Goal: Task Accomplishment & Management: Manage account settings

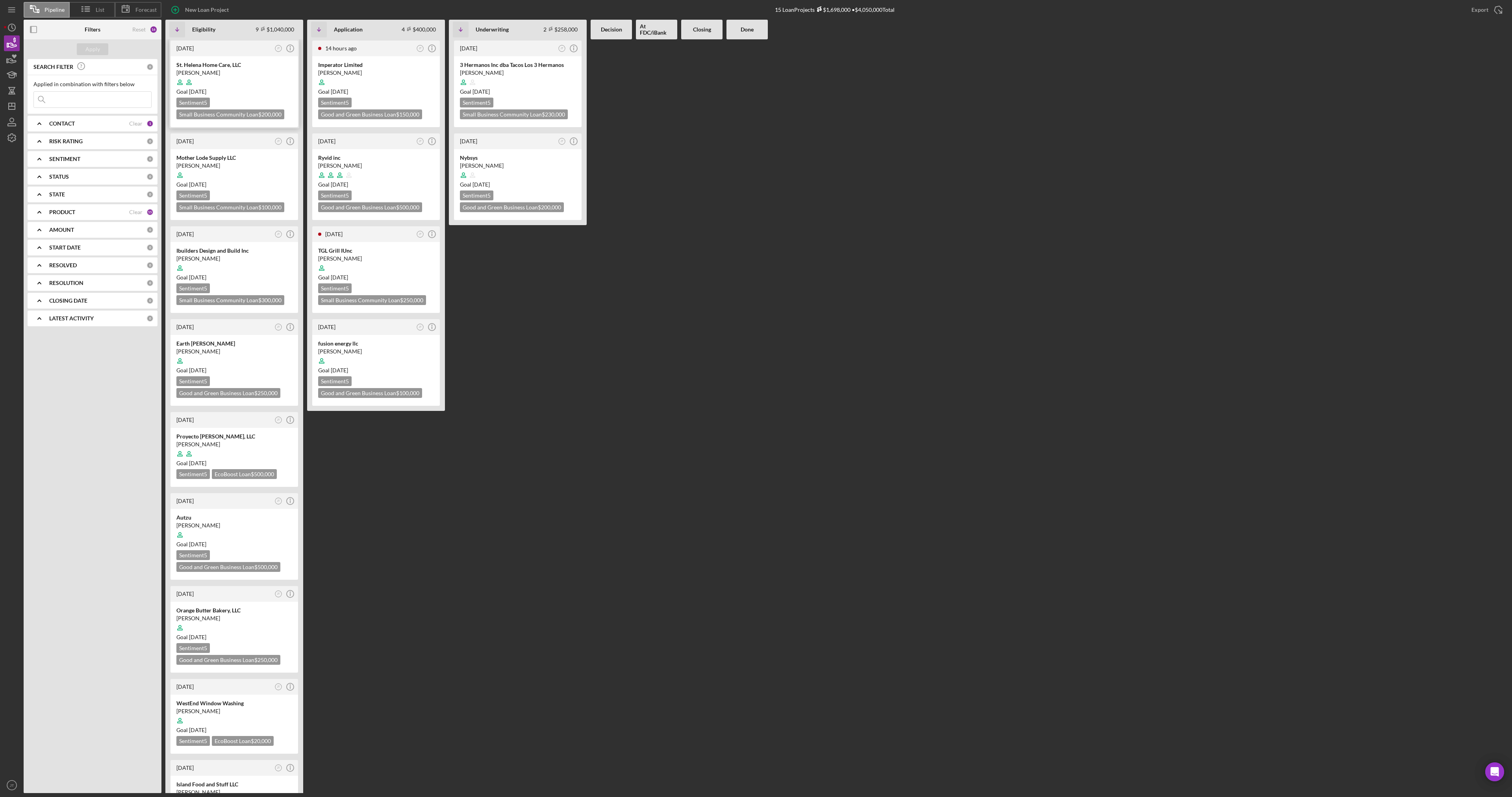
click at [236, 80] on div at bounding box center [235, 82] width 116 height 15
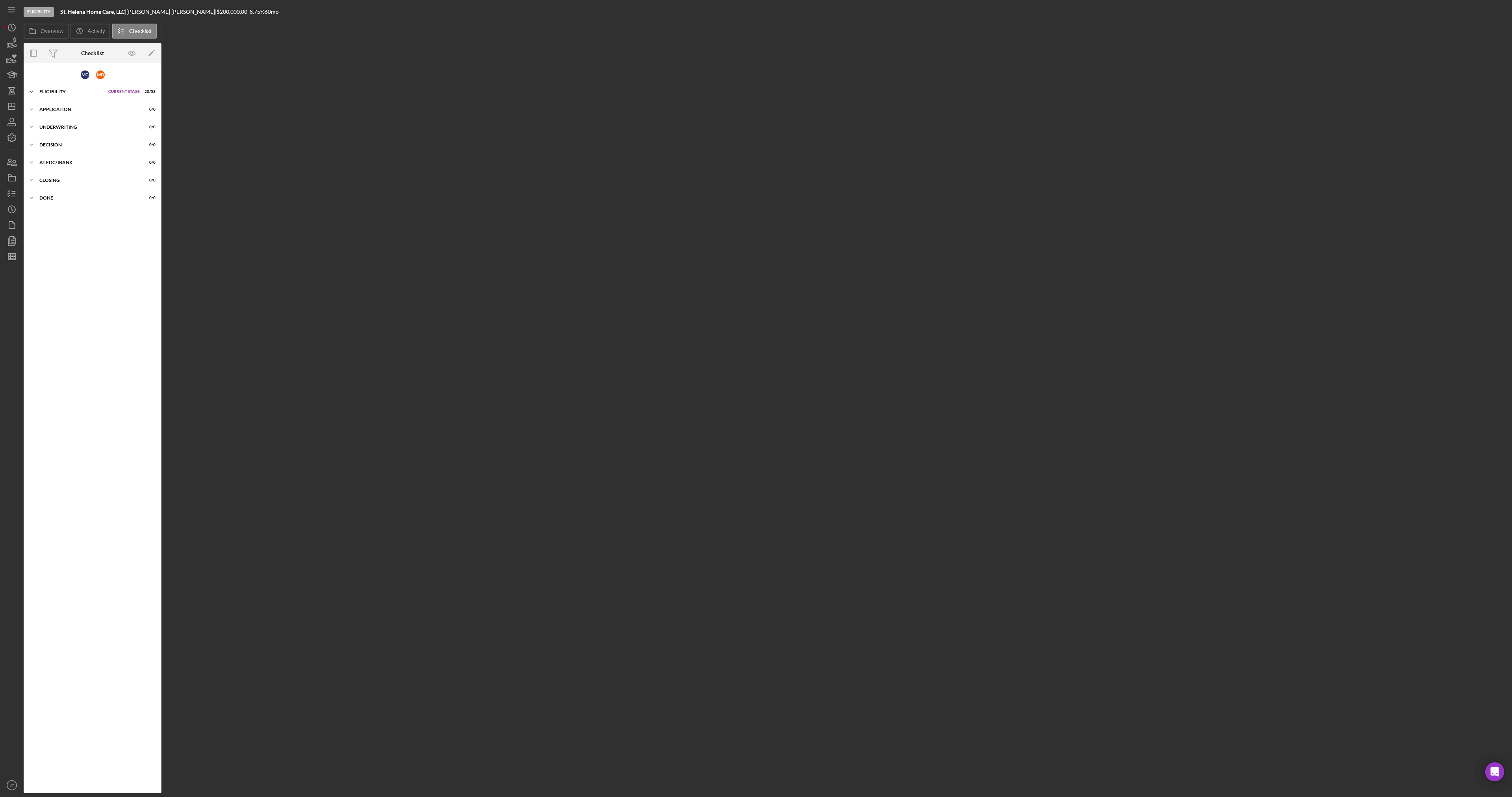
click at [57, 92] on div "Eligibility" at bounding box center [71, 92] width 65 height 5
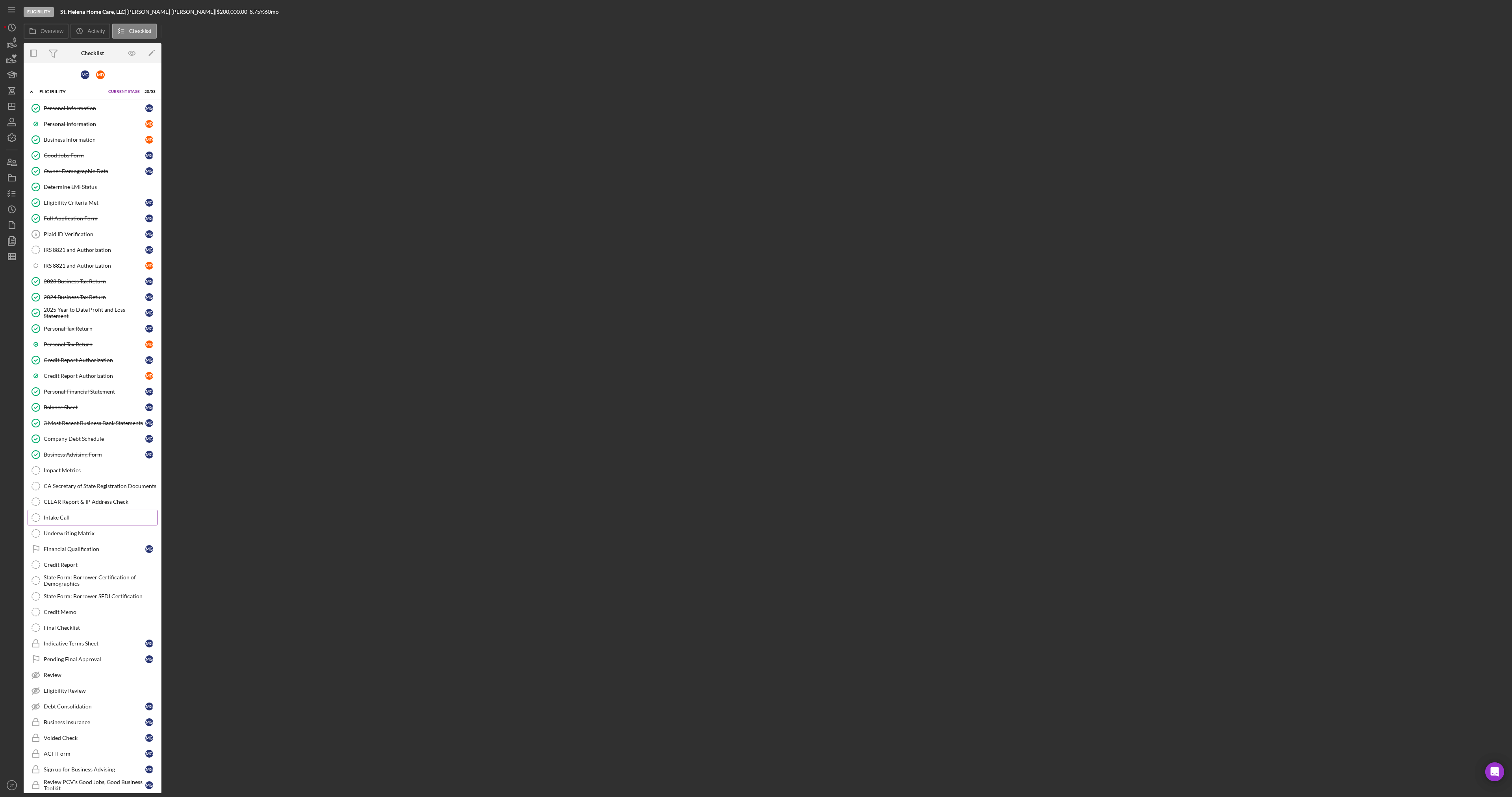
click at [79, 512] on link "Intake Call Intake Call" at bounding box center [93, 517] width 130 height 16
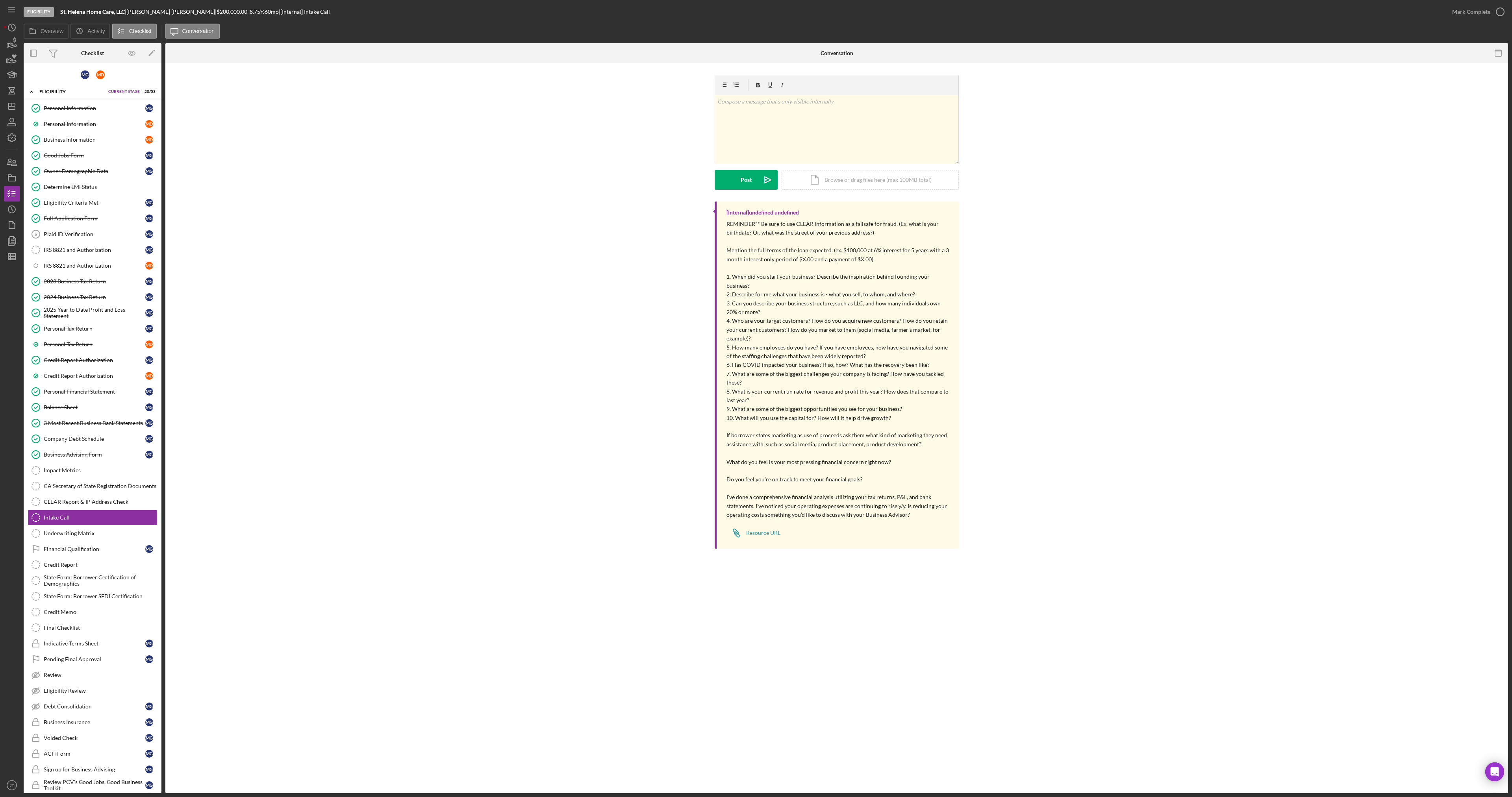
click at [557, 425] on div "[Internal] undefined undefined REMINDER** Be sure to use CLEAR information as a…" at bounding box center [837, 377] width 1319 height 351
click at [817, 122] on div "v Color teal Color pink Remove color Add row above Add row below Add column bef…" at bounding box center [836, 129] width 243 height 69
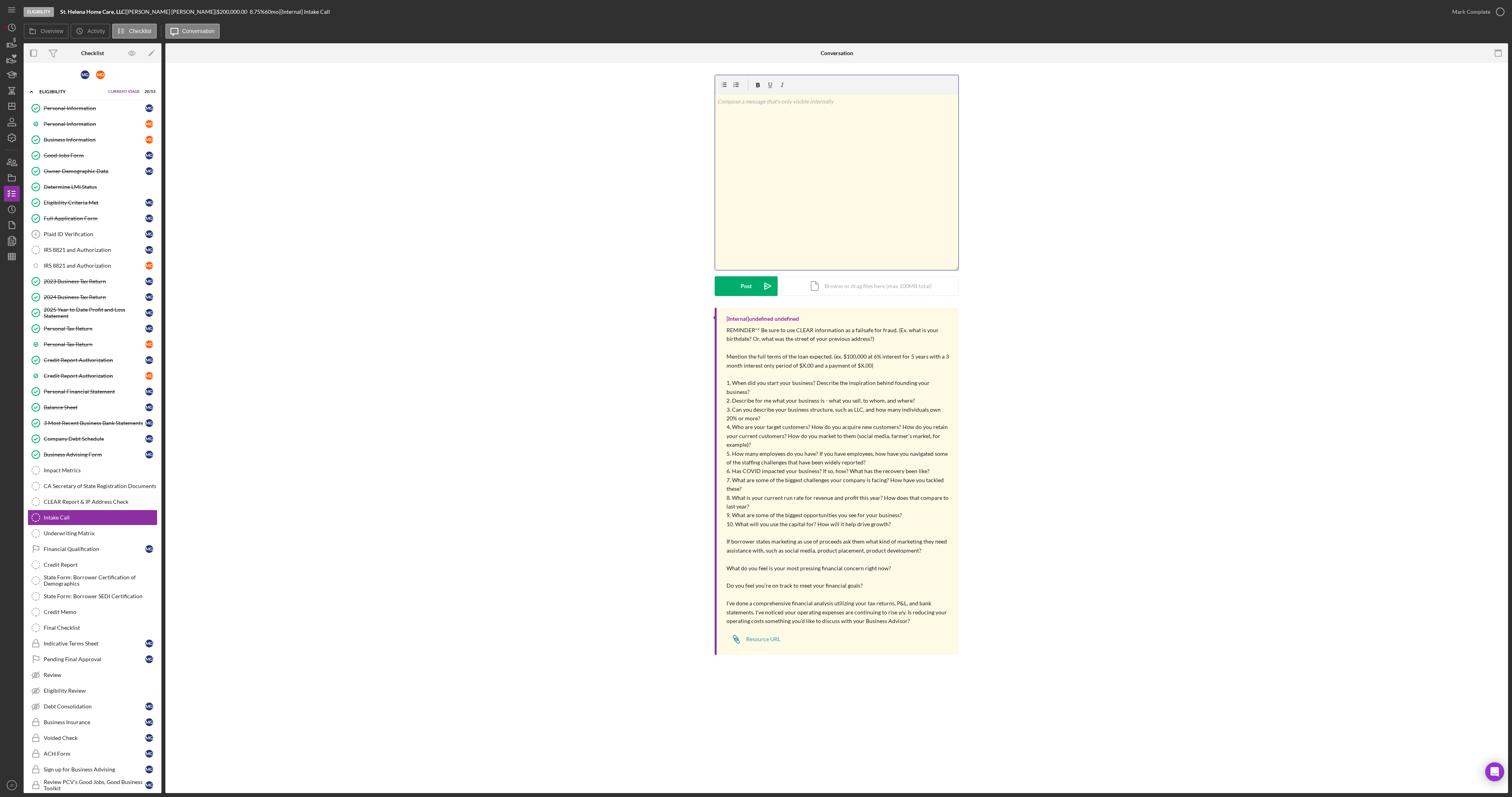
drag, startPoint x: 956, startPoint y: 161, endPoint x: 973, endPoint y: 267, distance: 107.4
click at [973, 267] on div "v Color teal Color pink Remove color Add row above Add row below Add column bef…" at bounding box center [837, 191] width 1319 height 233
click at [938, 188] on p "7./9. Biggest challenge is access to capital. Greatest opportunity to grow lice…" at bounding box center [843, 191] width 227 height 18
click at [787, 193] on p "7./9. Biggest challenge is access to capital. Greatest opportunity to grow lice…" at bounding box center [843, 191] width 227 height 18
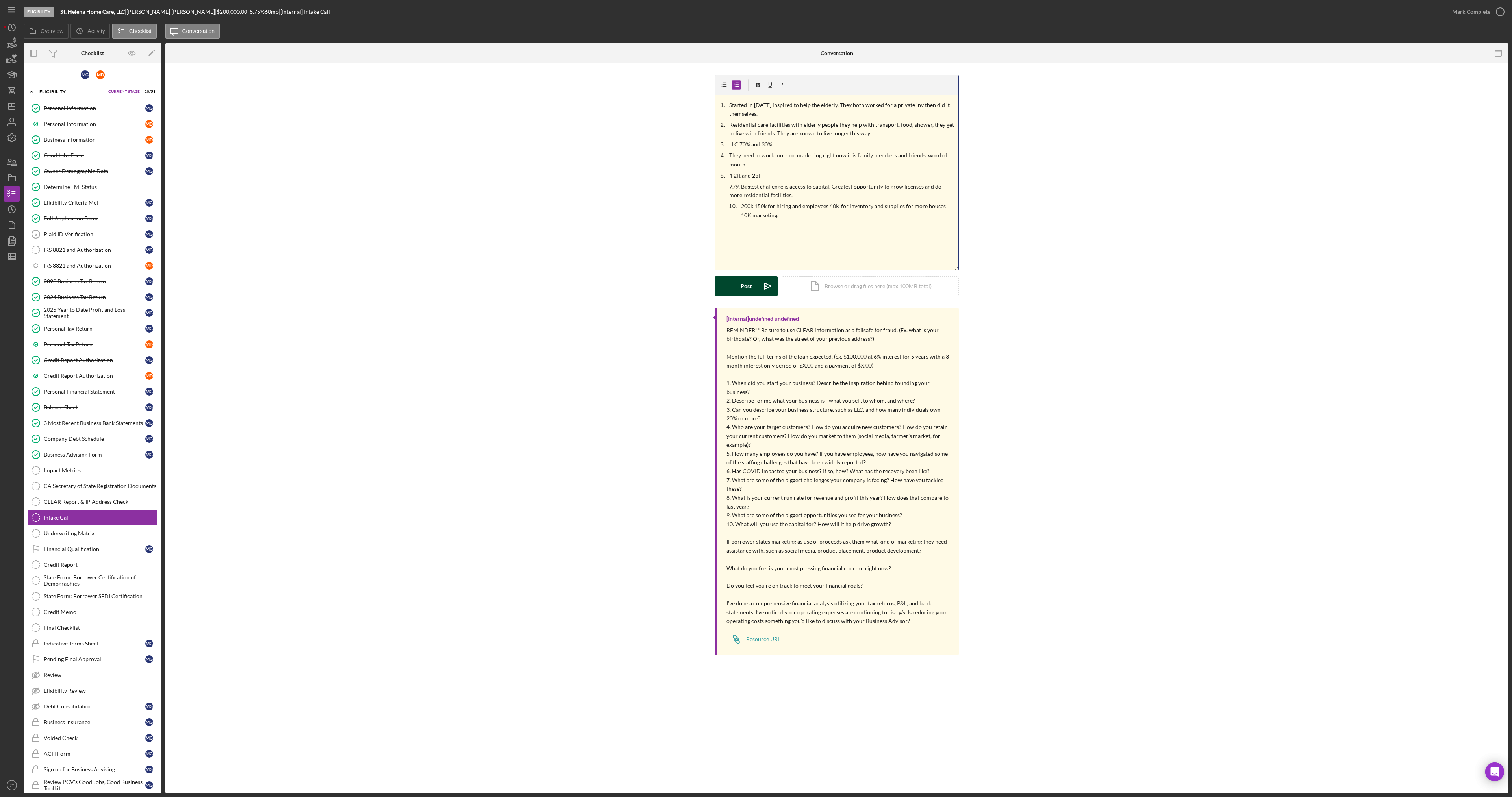
click at [740, 284] on button "Post Icon/icon-invite-send" at bounding box center [746, 286] width 63 height 19
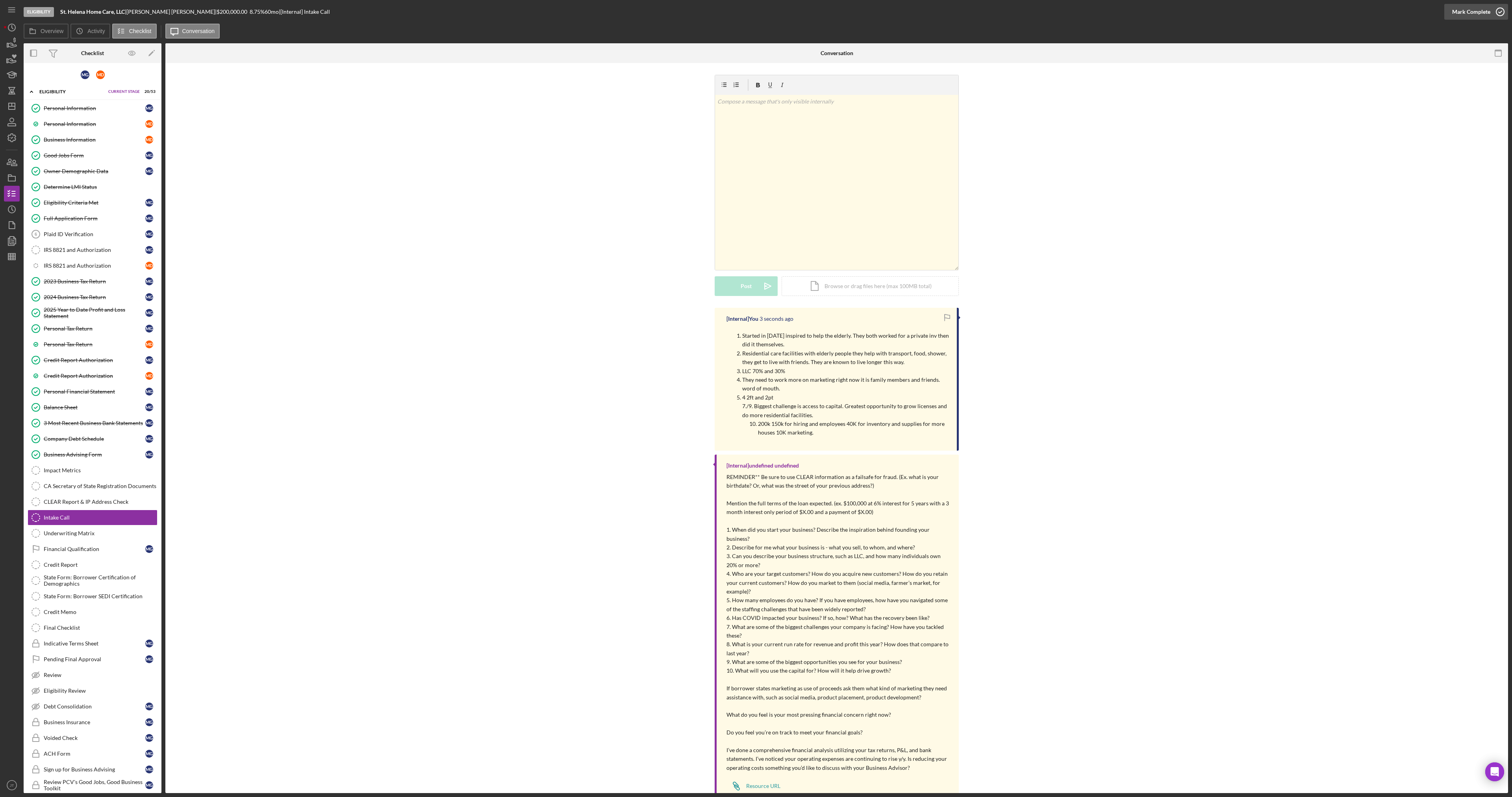
click at [1466, 10] on div "Mark Complete" at bounding box center [1471, 12] width 38 height 16
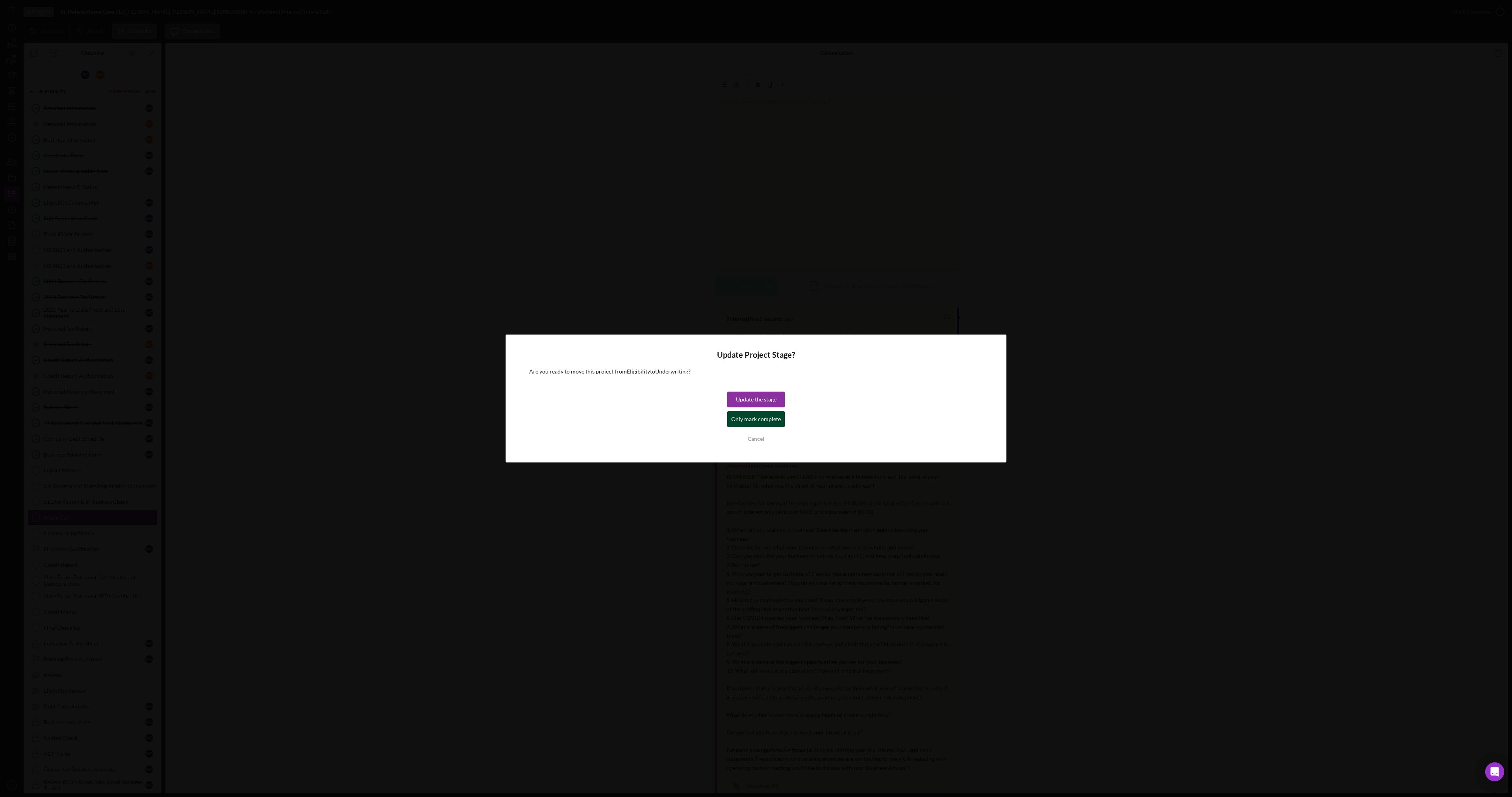
click at [758, 419] on div "Only mark complete" at bounding box center [756, 419] width 50 height 16
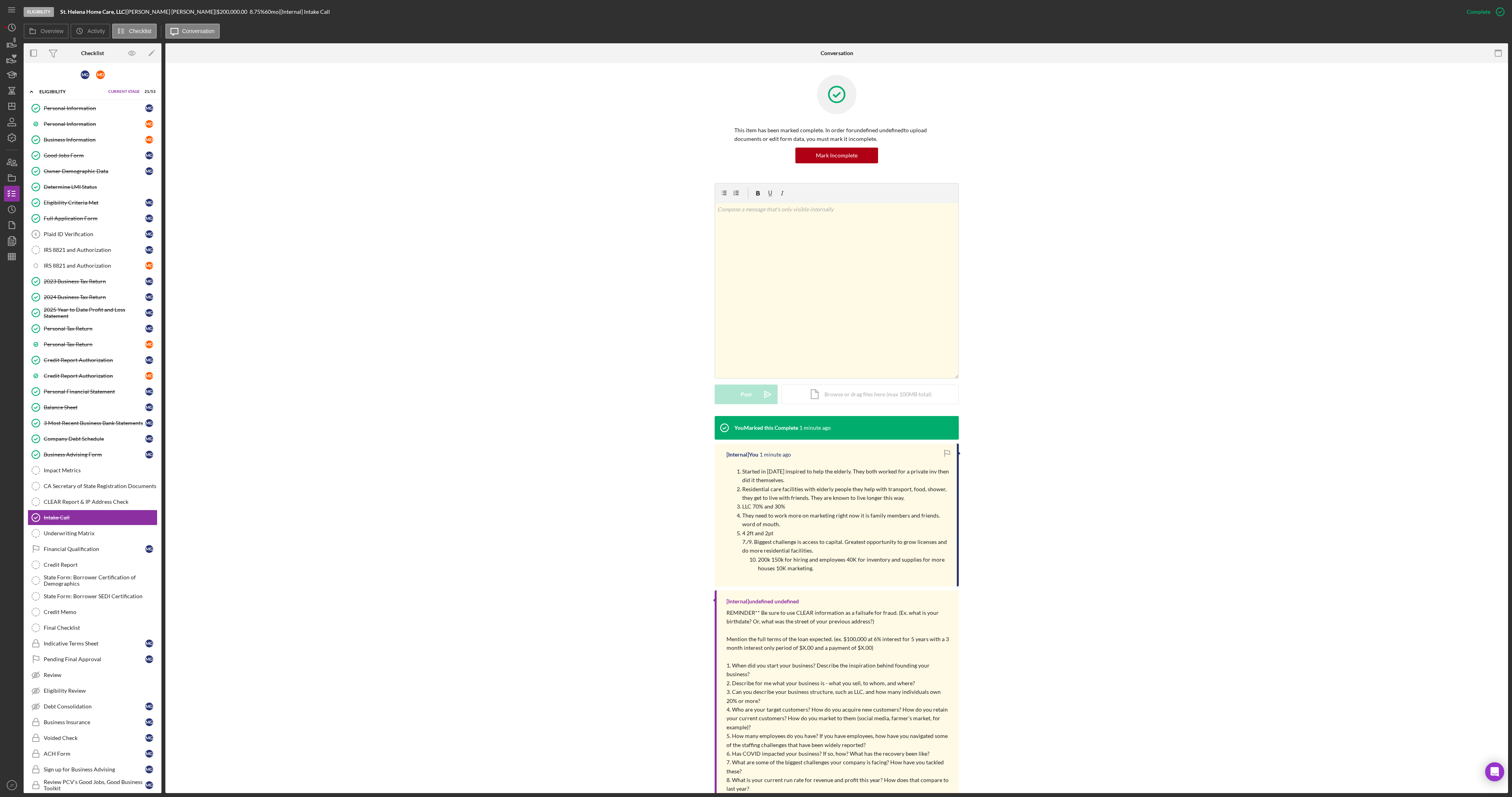
click at [475, 302] on div "v Color teal Color pink Remove color Add row above Add row below Add column bef…" at bounding box center [837, 299] width 1319 height 233
click at [223, 299] on div "v Color teal Color pink Remove color Add row above Add row below Add column bef…" at bounding box center [837, 299] width 1319 height 233
click at [1126, 144] on div "This item has been marked complete. In order for undefined undefined to upload …" at bounding box center [837, 129] width 1319 height 108
click at [76, 203] on div "Eligibility Criteria Met" at bounding box center [94, 202] width 102 height 6
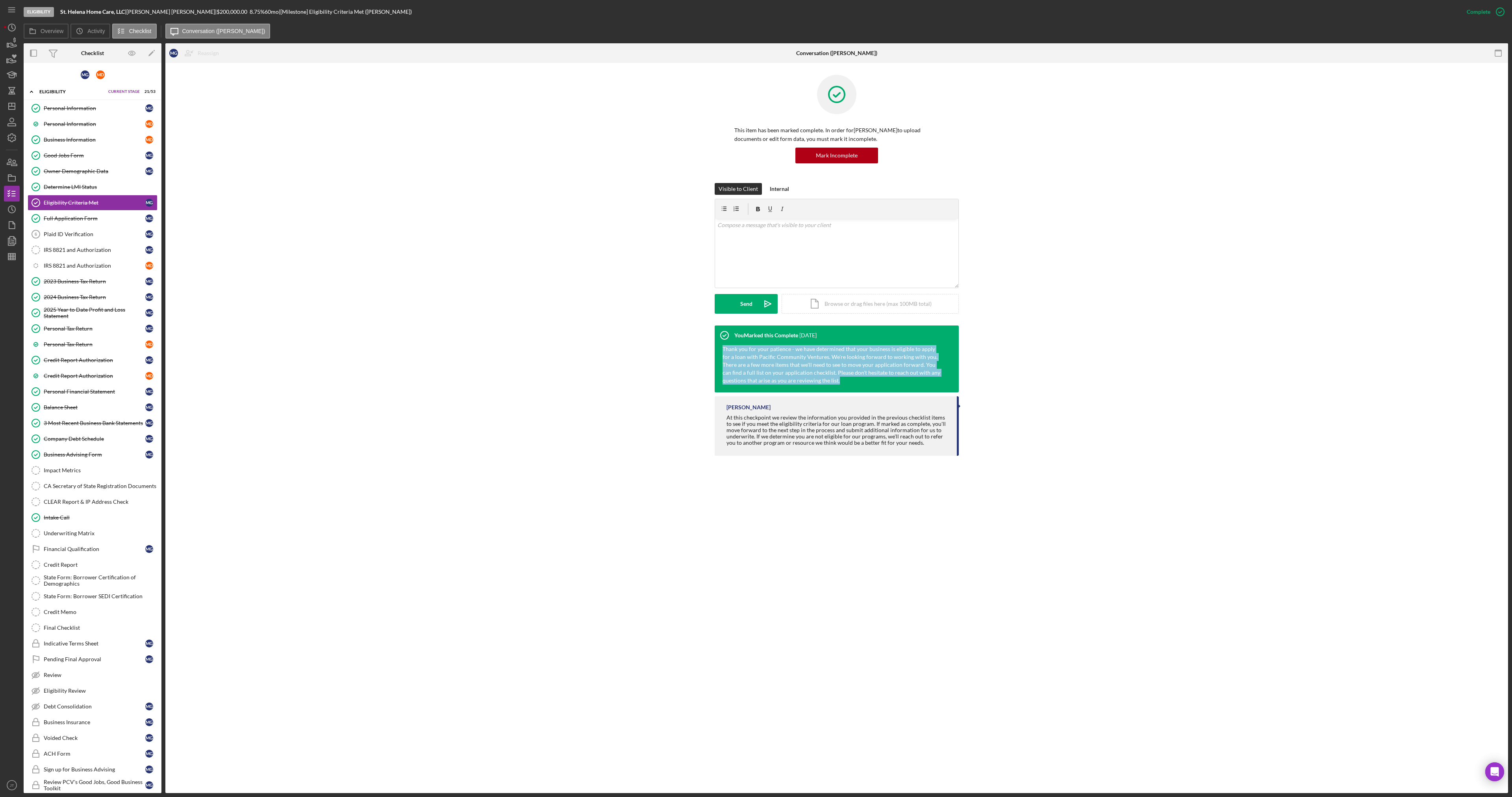
drag, startPoint x: 817, startPoint y: 381, endPoint x: 717, endPoint y: 345, distance: 106.3
click at [717, 346] on div "Thank you for your patience - we have determined that your business is eligible…" at bounding box center [833, 369] width 236 height 47
copy div "Thank you for your patience - we have determined that your business is eligible…"
click at [902, 393] on div "You Marked this Complete [DATE] Thank you for your patience - we have determine…" at bounding box center [837, 393] width 244 height 135
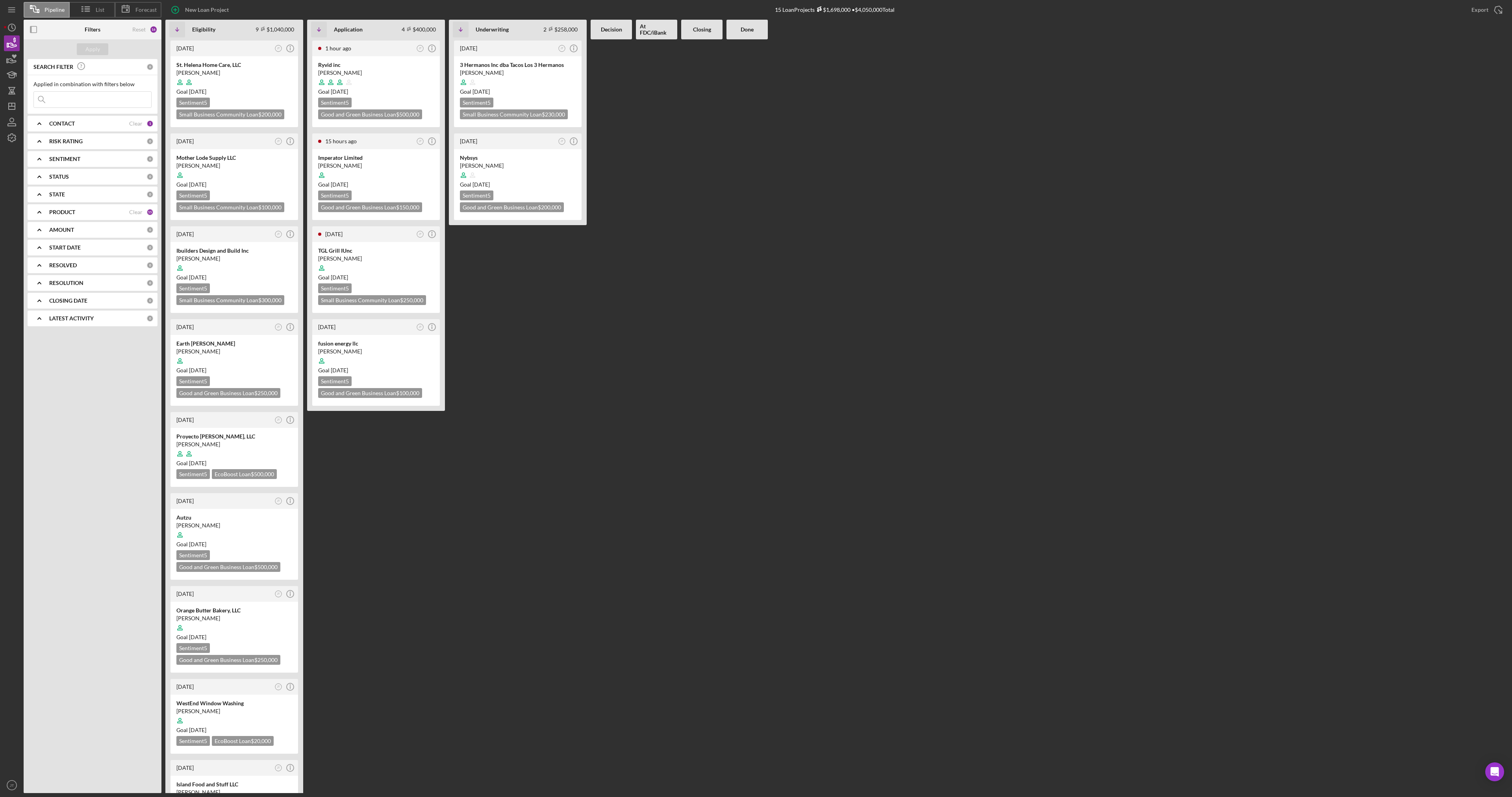
click at [1101, 16] on div "New Loan Project 15 Loan Projects $1,698,000 • $4,050,000 Total Export Icon/Exp…" at bounding box center [835, 9] width 1347 height 19
